Goal: Find specific page/section: Find specific page/section

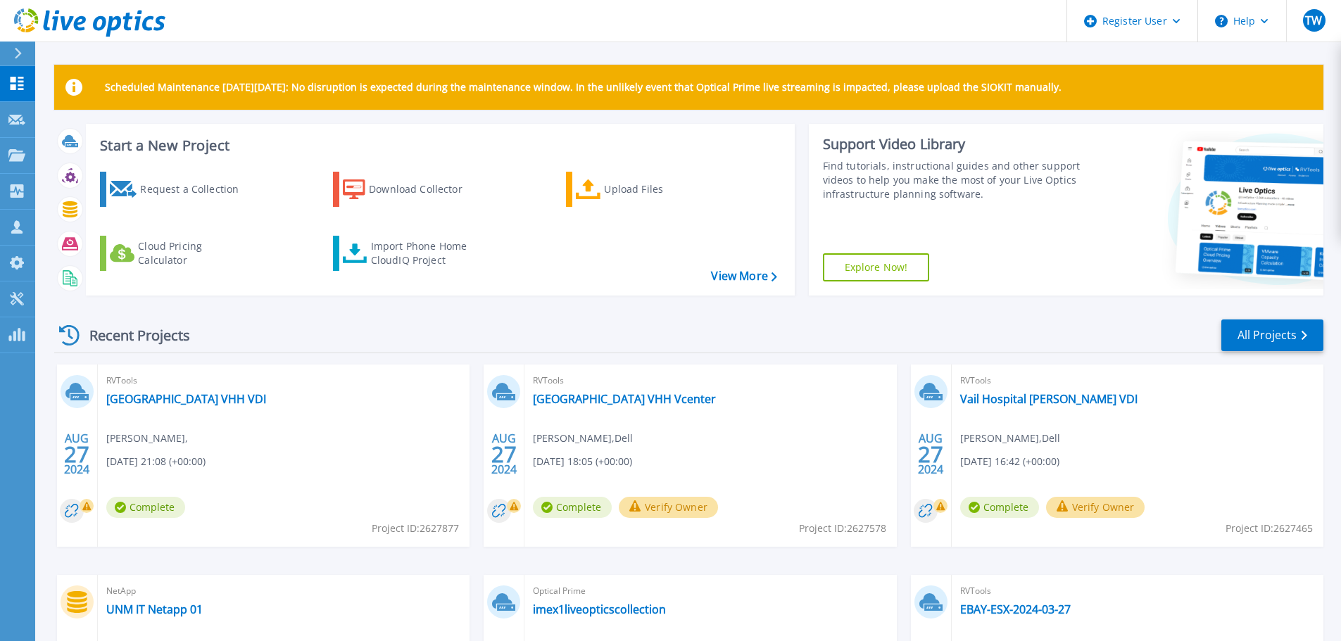
click at [17, 54] on icon at bounding box center [18, 53] width 8 height 11
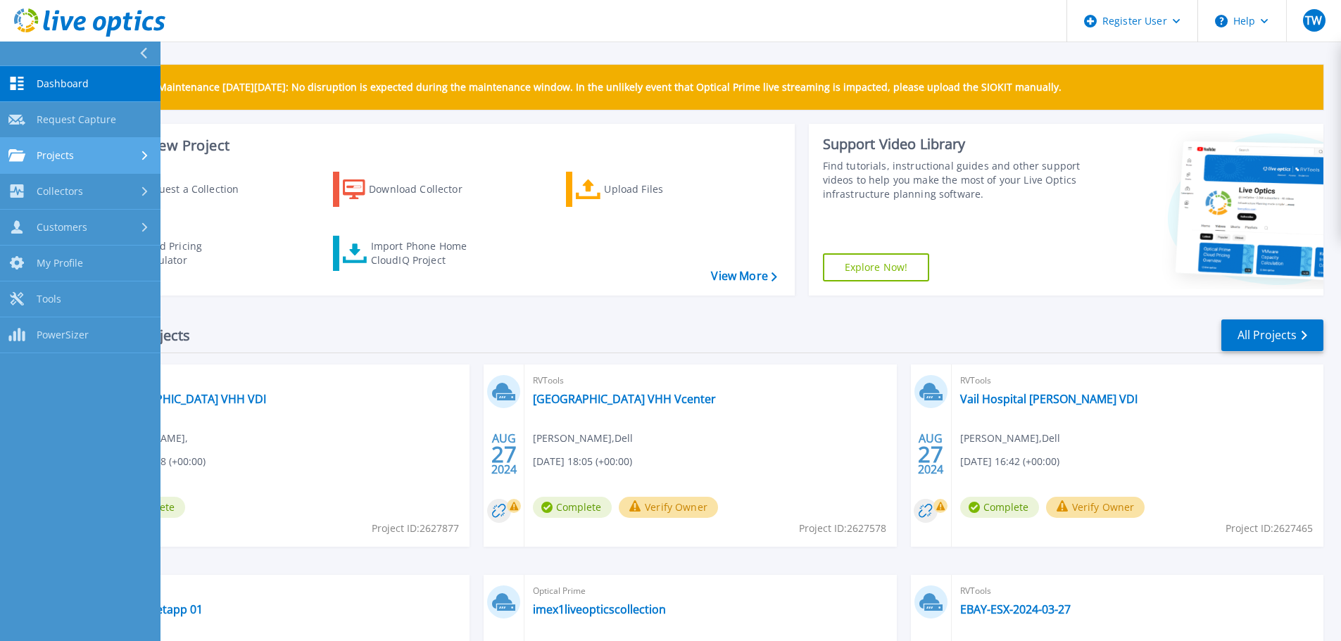
click at [113, 160] on div "Projects" at bounding box center [80, 155] width 144 height 13
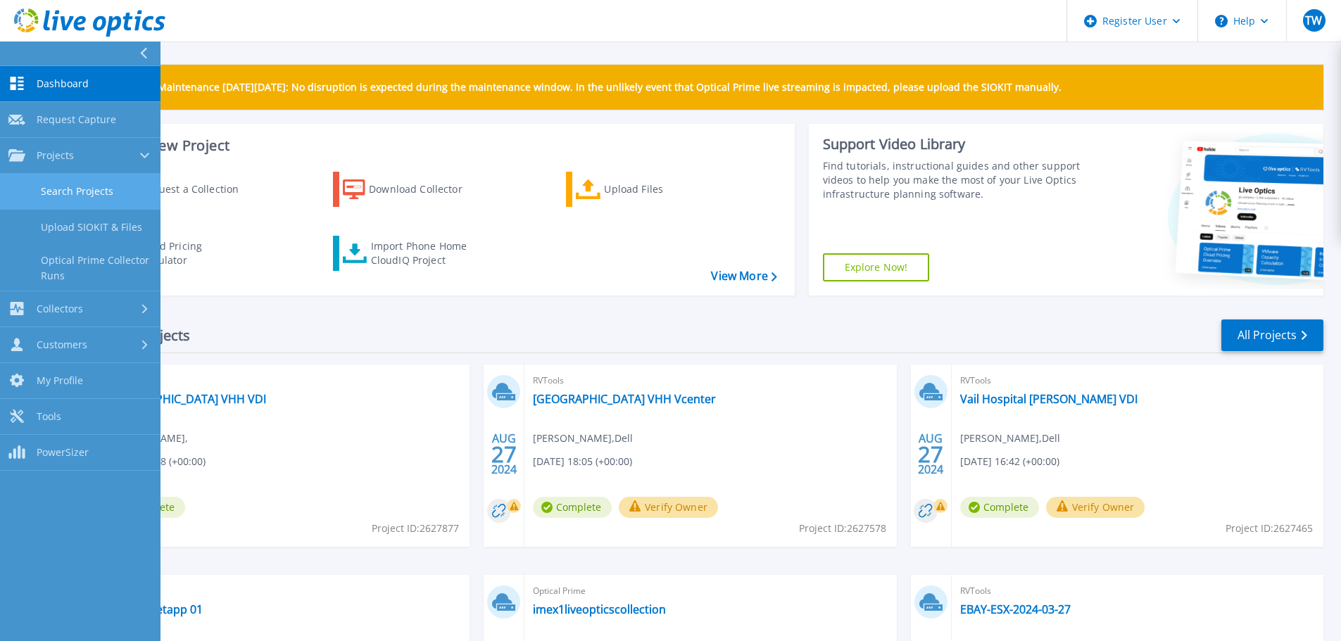
click at [87, 183] on link "Search Projects" at bounding box center [80, 192] width 160 height 36
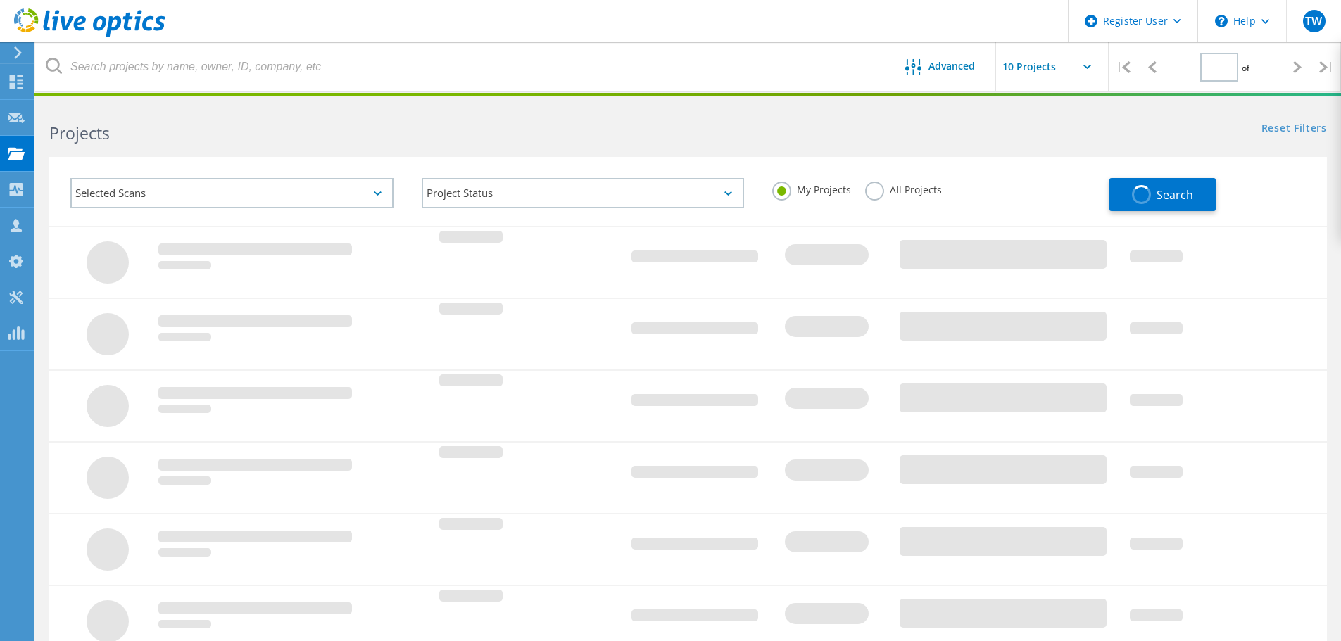
type input "1"
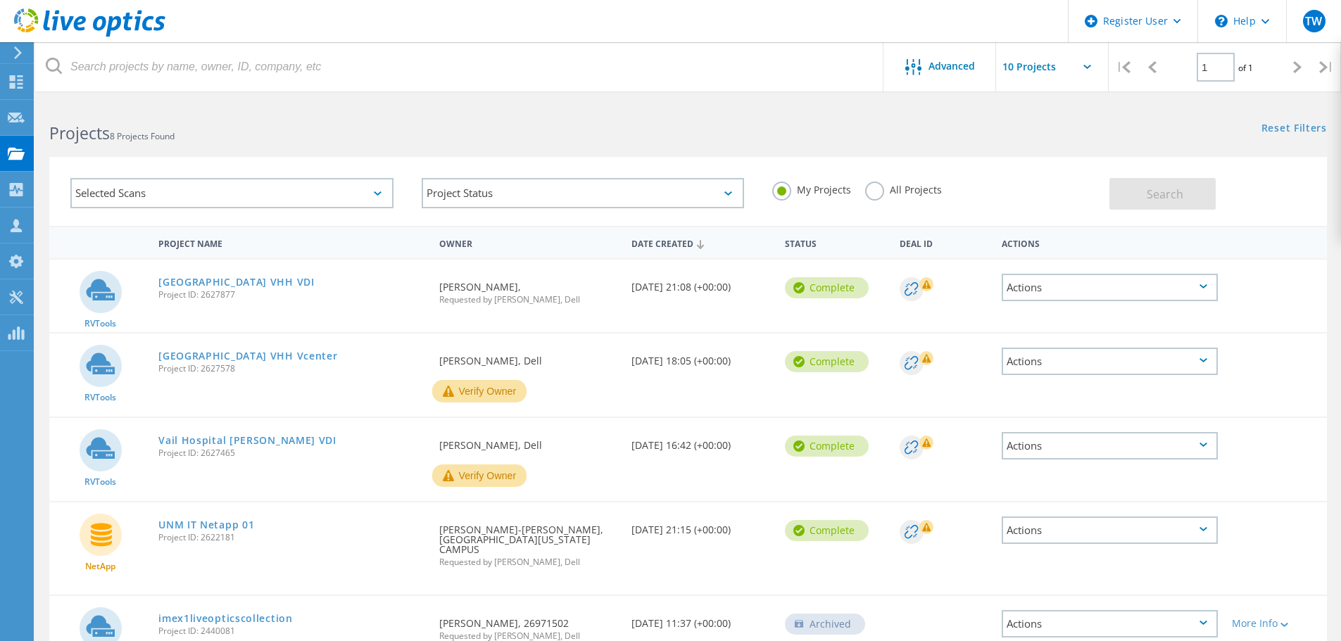
click at [894, 186] on label "All Projects" at bounding box center [903, 188] width 77 height 13
click at [0, 0] on input "All Projects" at bounding box center [0, 0] width 0 height 0
click at [235, 106] on div "Projects 8 Projects Found" at bounding box center [361, 120] width 652 height 37
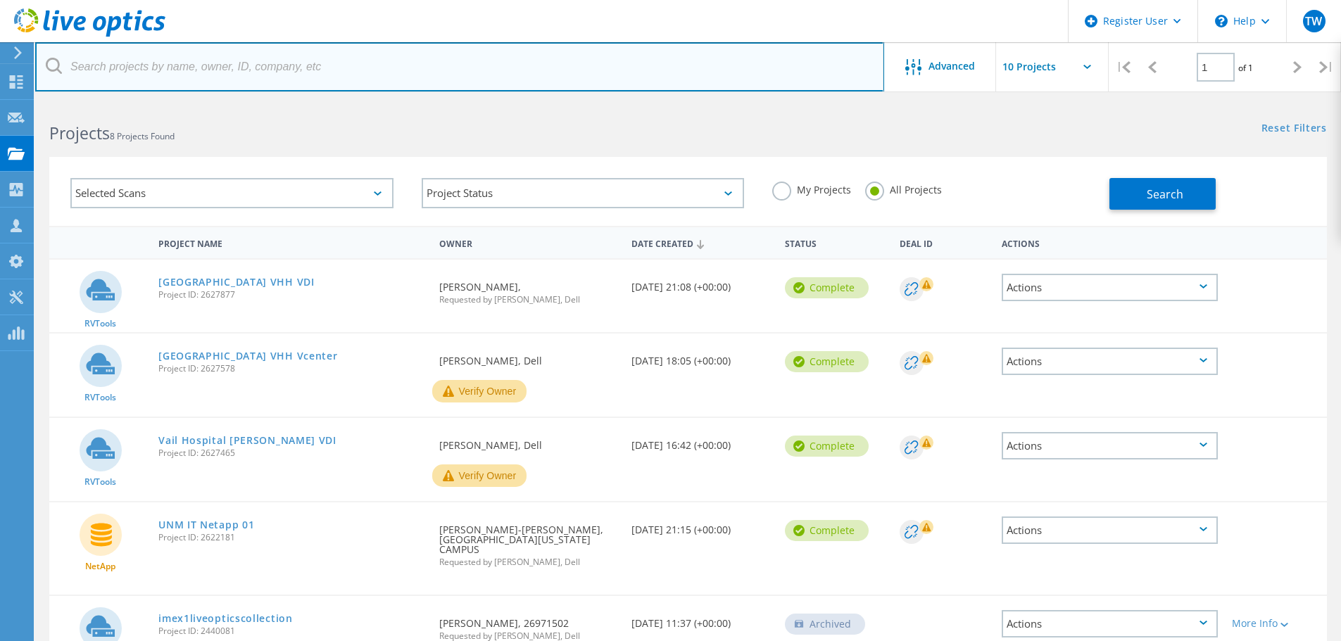
click at [193, 73] on input "text" at bounding box center [459, 66] width 849 height 49
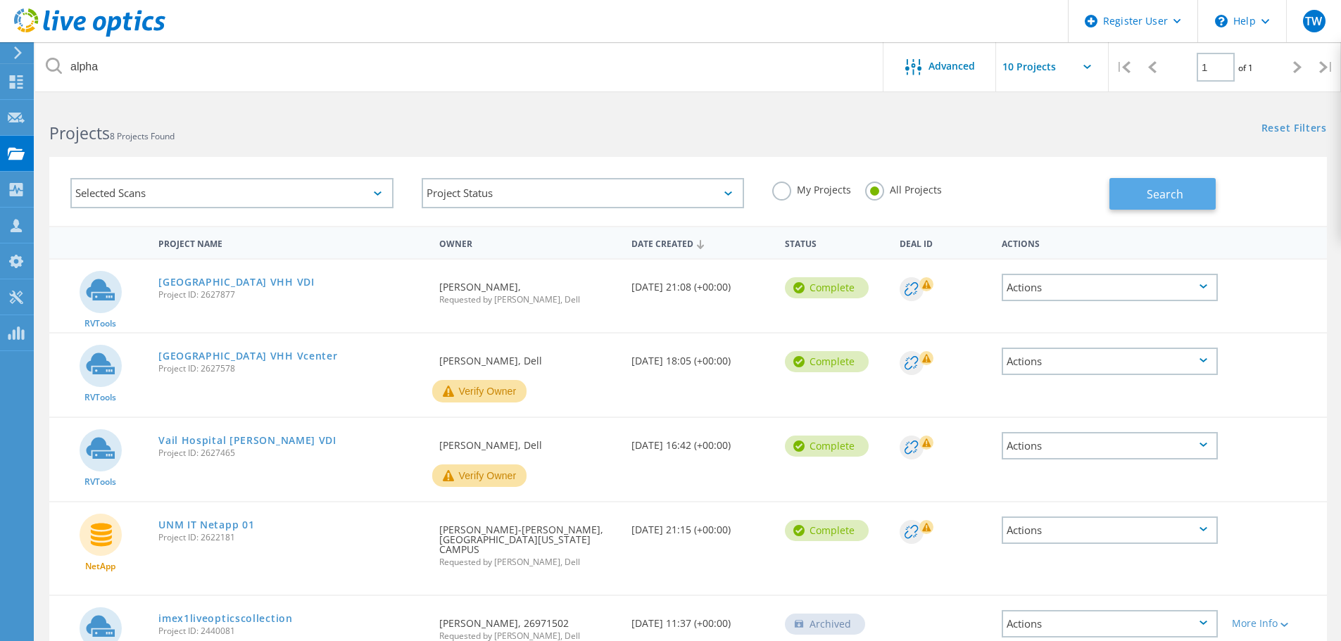
click at [1171, 198] on span "Search" at bounding box center [1164, 193] width 37 height 15
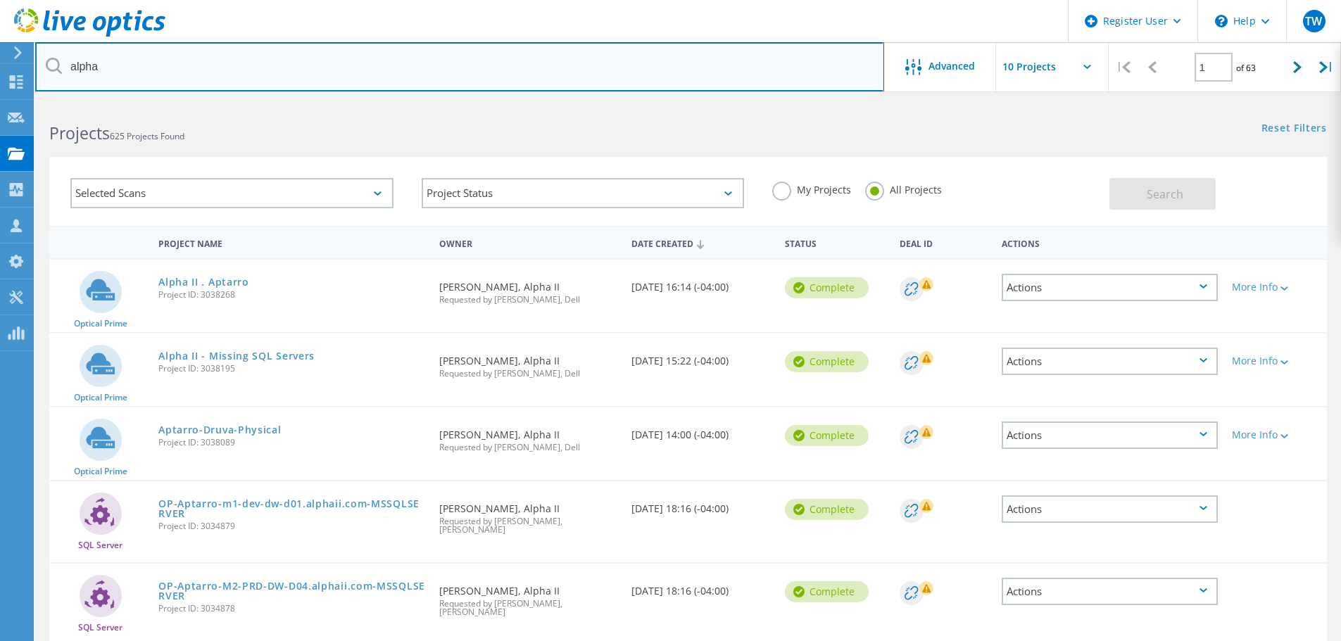
click at [460, 81] on input "alpha" at bounding box center [459, 66] width 849 height 49
type input "alpha omega"
